Goal: Task Accomplishment & Management: Complete application form

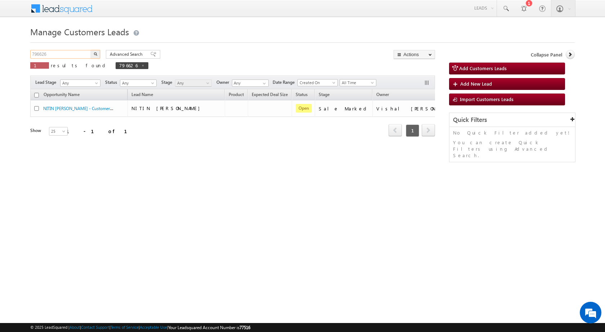
drag, startPoint x: 68, startPoint y: 58, endPoint x: 0, endPoint y: 54, distance: 68.5
click at [0, 55] on body "Menu [PERSON_NAME] sitar a7@ks erve." at bounding box center [302, 102] width 605 height 204
paste input "9291"
type input "799291"
click at [99, 54] on button "button" at bounding box center [95, 54] width 9 height 9
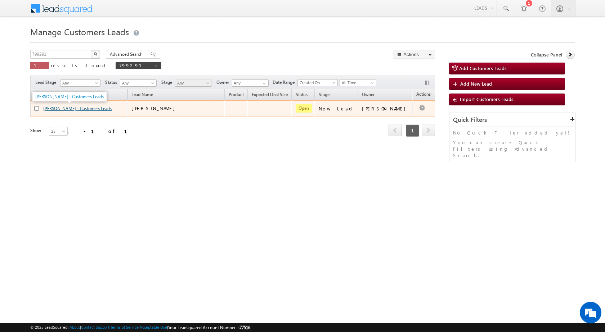
click at [77, 106] on link "[PERSON_NAME] - Customers Leads" at bounding box center [77, 108] width 68 height 5
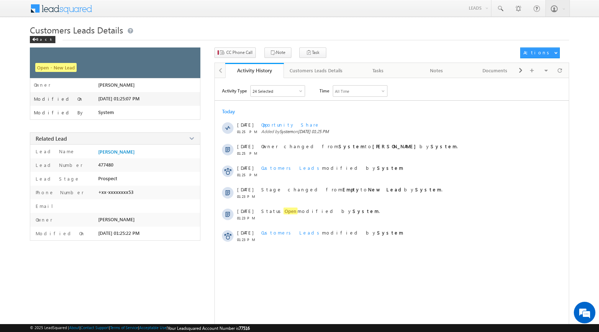
click at [243, 58] on div "CC Phone Call Note Task Actions Automation Report" at bounding box center [391, 54] width 355 height 15
click at [243, 53] on span "CC Phone Call" at bounding box center [239, 52] width 26 height 6
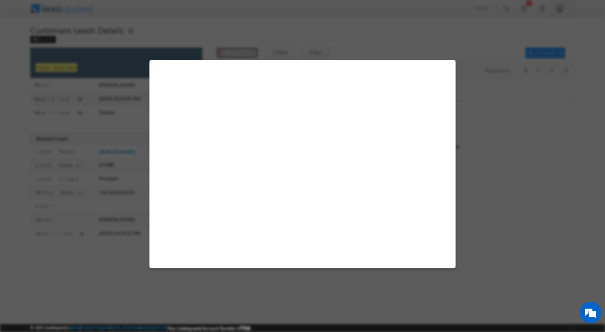
select select "Lucknow"
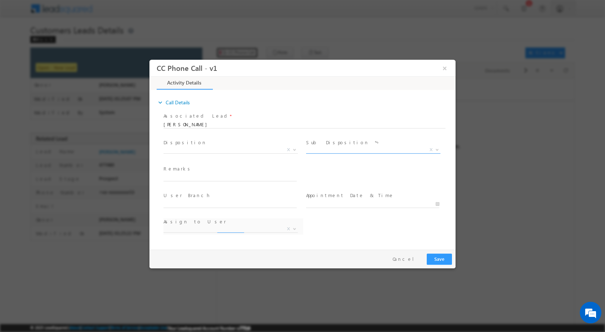
select select "akash.v@sgrlimited.in"
click at [294, 149] on b at bounding box center [294, 149] width 4 height 3
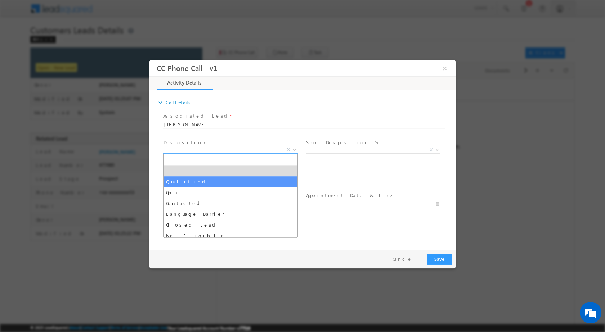
select select "Qualified"
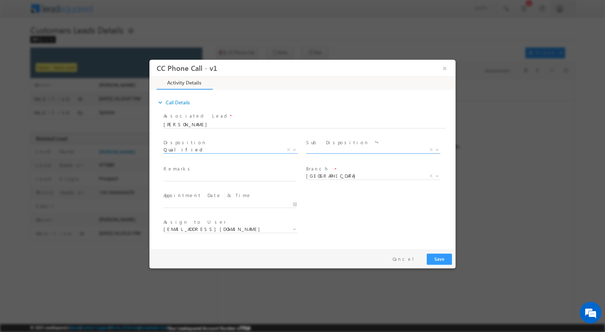
click at [437, 149] on b at bounding box center [437, 149] width 4 height 3
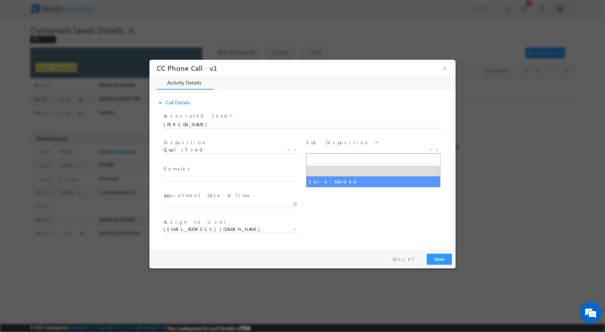
select select "Sale Marked"
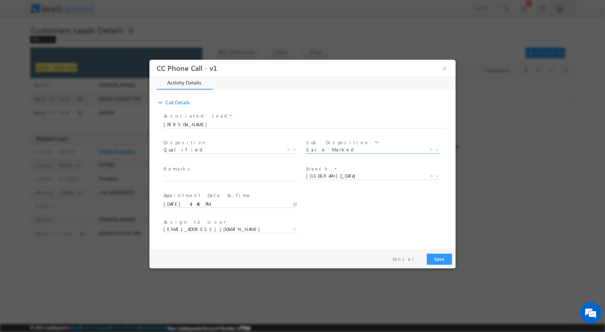
click at [294, 206] on input "08/28/2025 4:46 PM" at bounding box center [229, 203] width 133 height 7
type input "08/29/2025 4:46 PM"
click at [176, 194] on input "04" at bounding box center [178, 195] width 30 height 5
click at [175, 194] on input "04" at bounding box center [178, 195] width 30 height 5
type input "02"
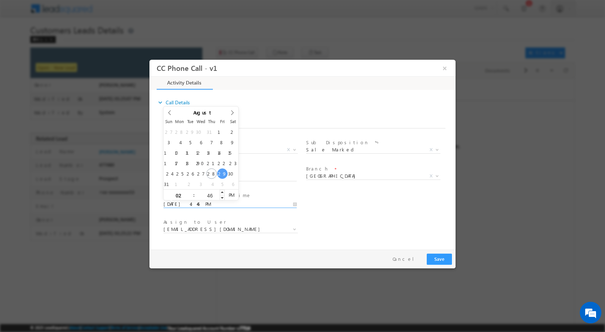
type input "08/29/2025 2:46 PM"
click at [212, 197] on input "46" at bounding box center [210, 195] width 30 height 5
type input "00"
type input "08/29/2025 2:00 PM"
drag, startPoint x: 456, startPoint y: 220, endPoint x: 302, endPoint y: 159, distance: 165.6
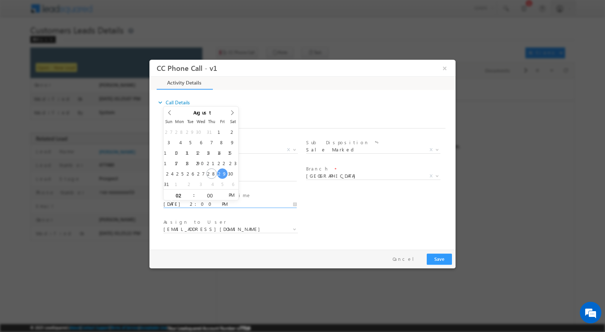
click at [456, 220] on div at bounding box center [302, 166] width 605 height 332
click at [340, 211] on div "User Branch * Appointment Date & Time * 08/29/2025 2:00 PM" at bounding box center [308, 203] width 293 height 27
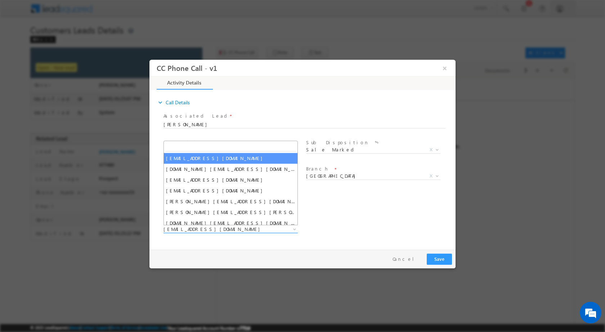
click at [296, 227] on span at bounding box center [293, 228] width 7 height 9
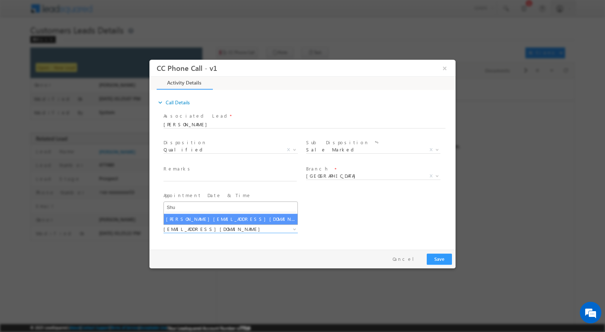
type input "Shu"
select select "shubham.kumar3@sgrlimited.in"
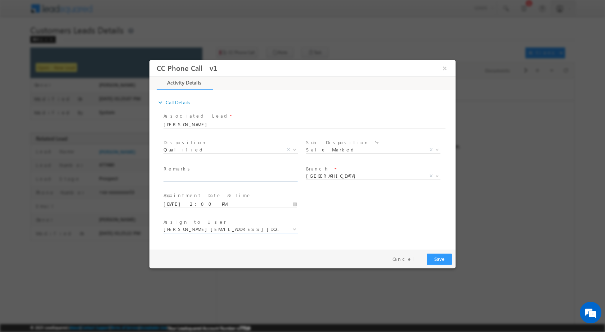
click at [181, 176] on input "text" at bounding box center [229, 177] width 133 height 7
paste input "28/08-Customer Name is PAWAN SHARMA SHARMA Customer age is 48 Yrs loan type is …"
type input "28/08-Customer Name is PAWAN SHARMA SHARMA Customer age is 48 Yrs loan type is …"
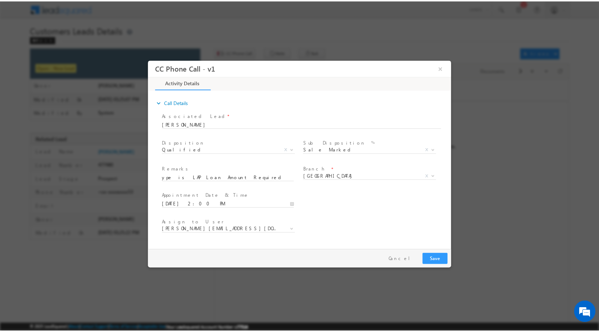
scroll to position [0, 0]
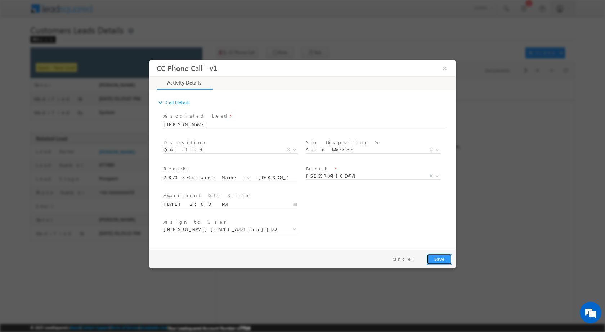
click at [440, 261] on button "Save" at bounding box center [438, 258] width 25 height 11
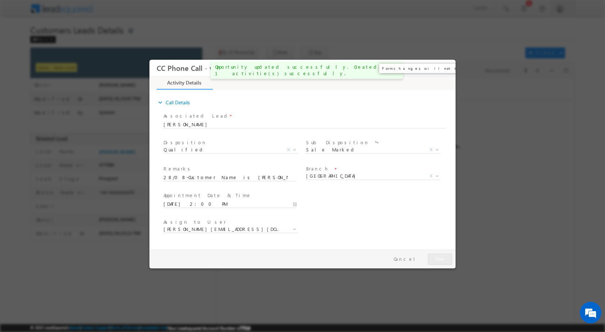
click at [445, 67] on button "×" at bounding box center [444, 67] width 12 height 13
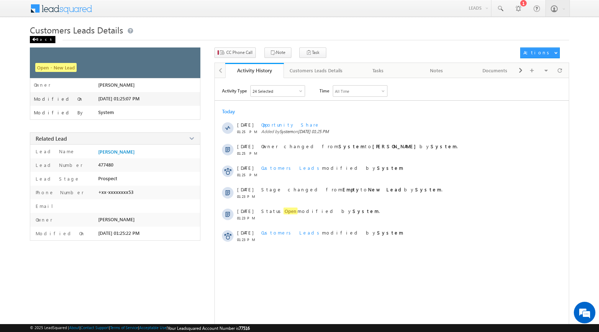
click at [41, 39] on div "Back" at bounding box center [43, 39] width 26 height 7
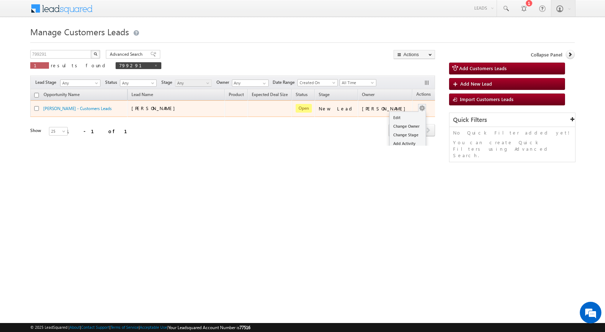
click at [418, 107] on button "button" at bounding box center [421, 108] width 7 height 7
click at [406, 119] on link "Edit" at bounding box center [407, 117] width 36 height 9
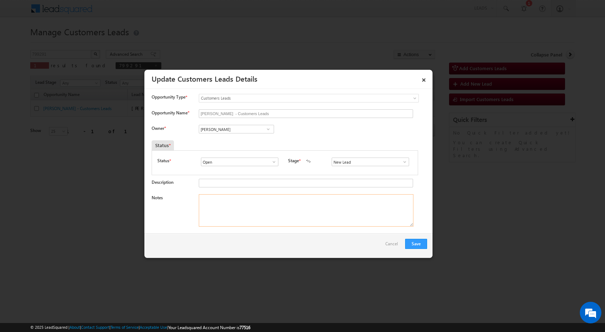
click at [273, 220] on textarea "Notes" at bounding box center [306, 210] width 214 height 32
paste textarea "28/08-Customer Name is PAWAN SHARMA SHARMA Customer age is 48 Yrs loan type is …"
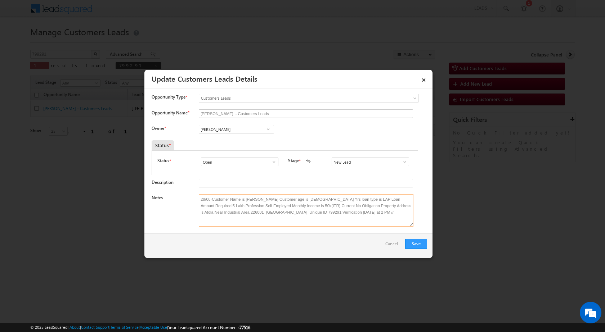
type textarea "28/08-Customer Name is PAWAN SHARMA SHARMA Customer age is 48 Yrs loan type is …"
click at [267, 130] on span at bounding box center [267, 129] width 7 height 6
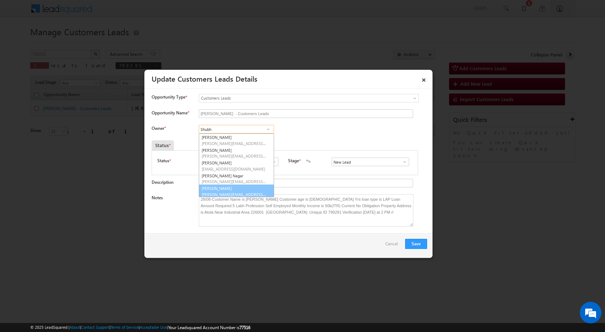
scroll to position [2, 0]
type input "Shubh"
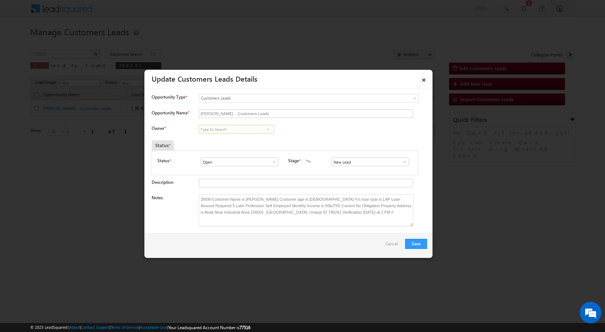
click at [258, 127] on input at bounding box center [236, 129] width 75 height 9
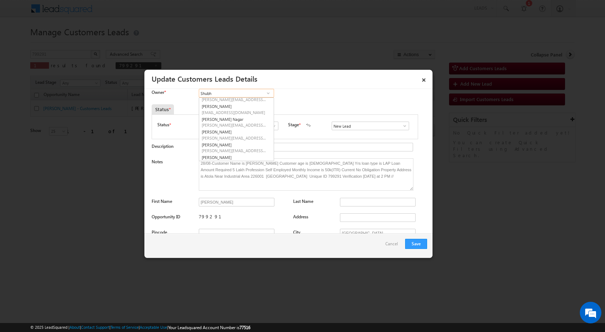
scroll to position [52, 0]
type input "Shubh"
paste input "shubham.kumar3@sgrlimited.in"
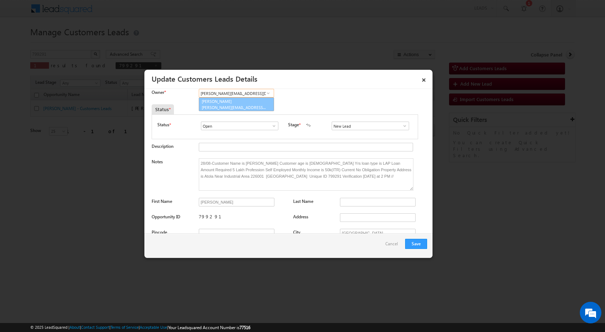
click at [236, 104] on link "Shubham Kumar shubham.kumar3@sgrlimited.in" at bounding box center [236, 105] width 75 height 14
type input "Shubham Kumar"
click at [419, 243] on button "Save" at bounding box center [416, 244] width 22 height 10
